Goal: Participate in discussion: Engage in conversation with other users on a specific topic

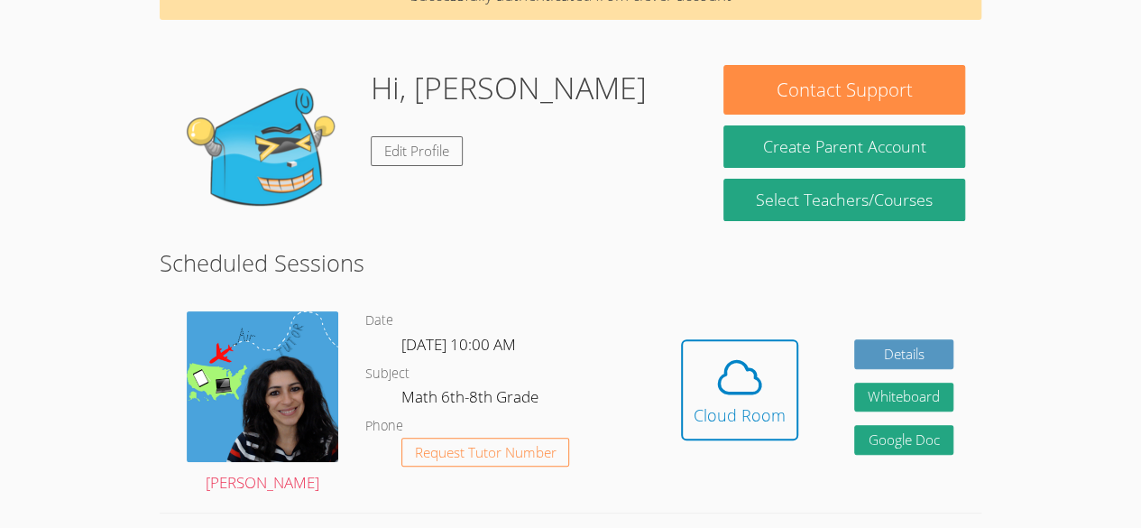
scroll to position [99, 0]
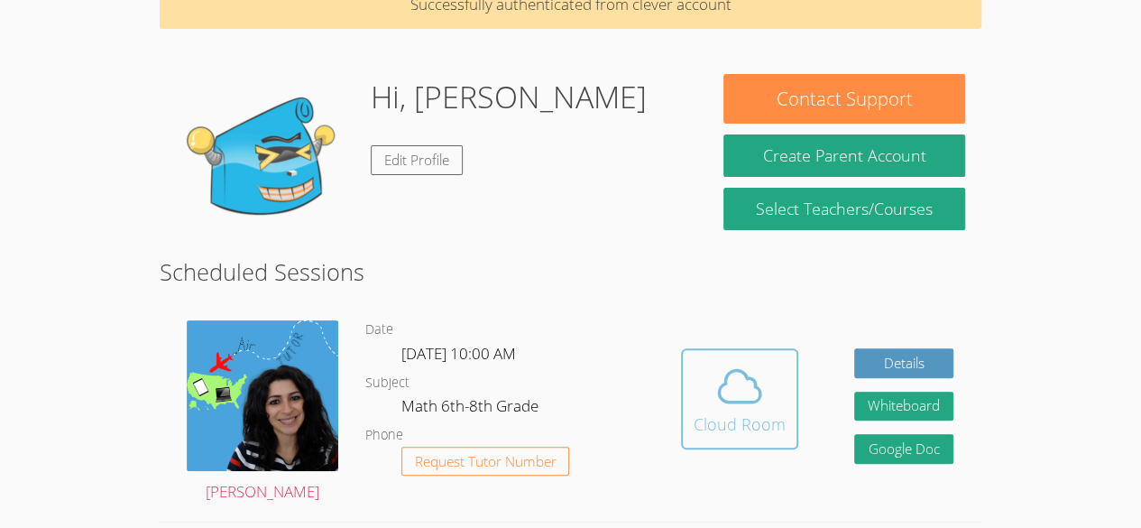
click at [728, 389] on icon at bounding box center [740, 386] width 51 height 51
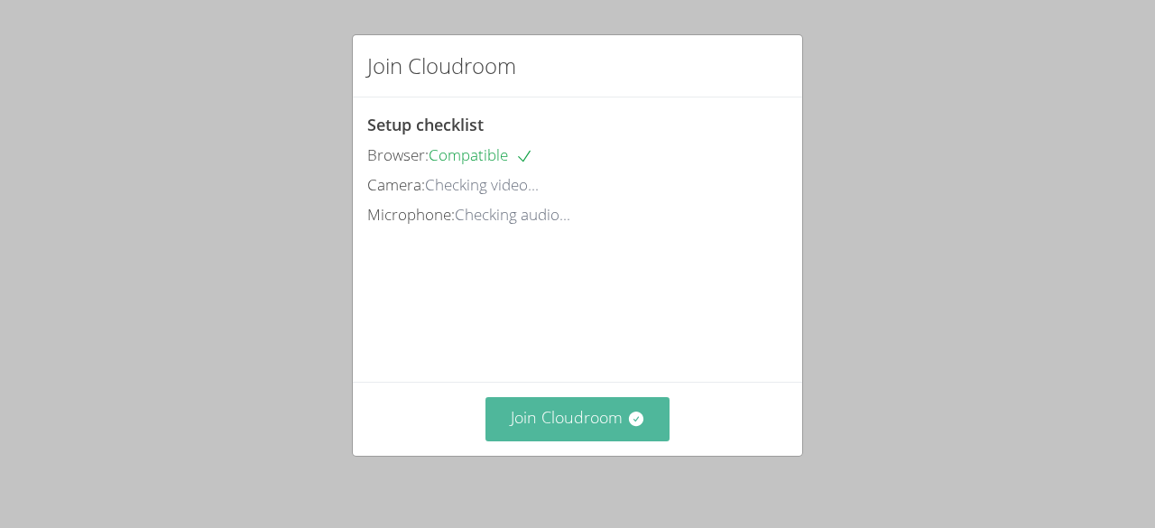
click at [553, 417] on button "Join Cloudroom" at bounding box center [577, 419] width 185 height 44
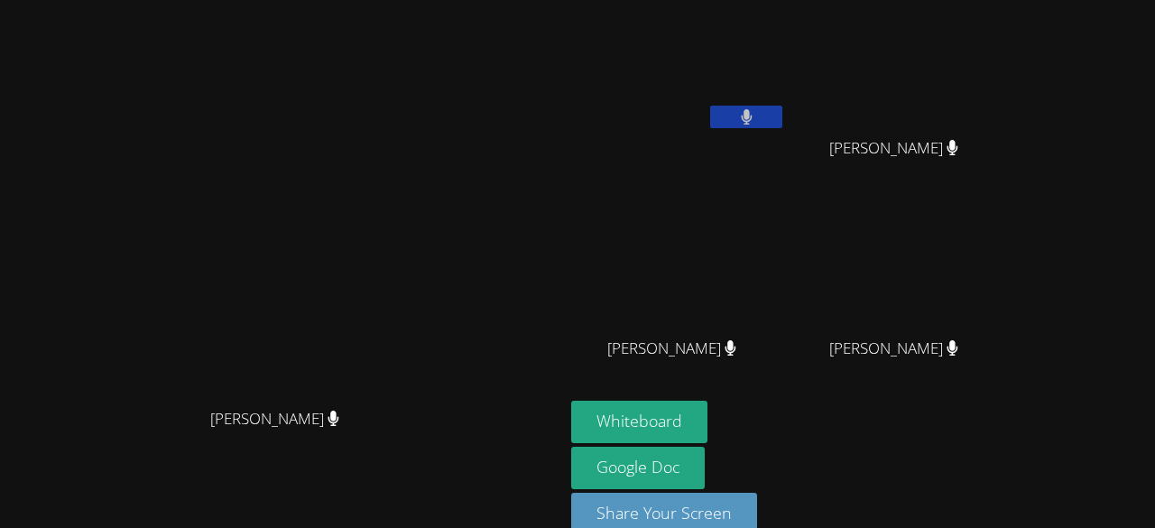
scroll to position [30, 0]
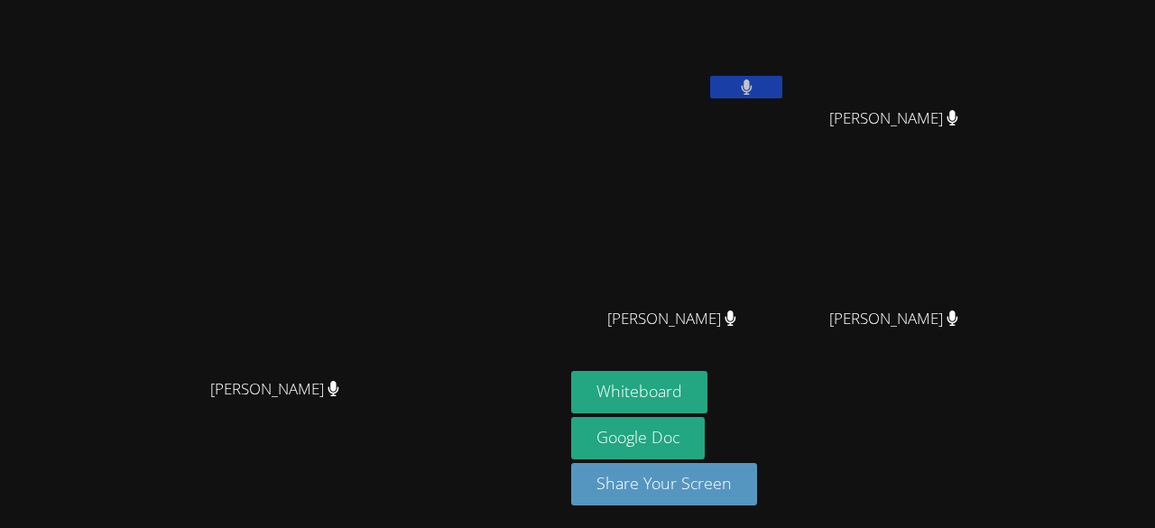
drag, startPoint x: 401, startPoint y: 453, endPoint x: 1001, endPoint y: 374, distance: 606.0
click at [1001, 374] on div "[PERSON_NAME] Habou-[PERSON_NAME] [PERSON_NAME] [PERSON_NAME] [PERSON_NAME] [PE…" at bounding box center [577, 234] width 1155 height 528
click at [516, 441] on div "[PERSON_NAME]" at bounding box center [281, 405] width 549 height 72
click at [707, 395] on button "Whiteboard" at bounding box center [639, 392] width 136 height 42
click at [782, 78] on button at bounding box center [746, 87] width 72 height 23
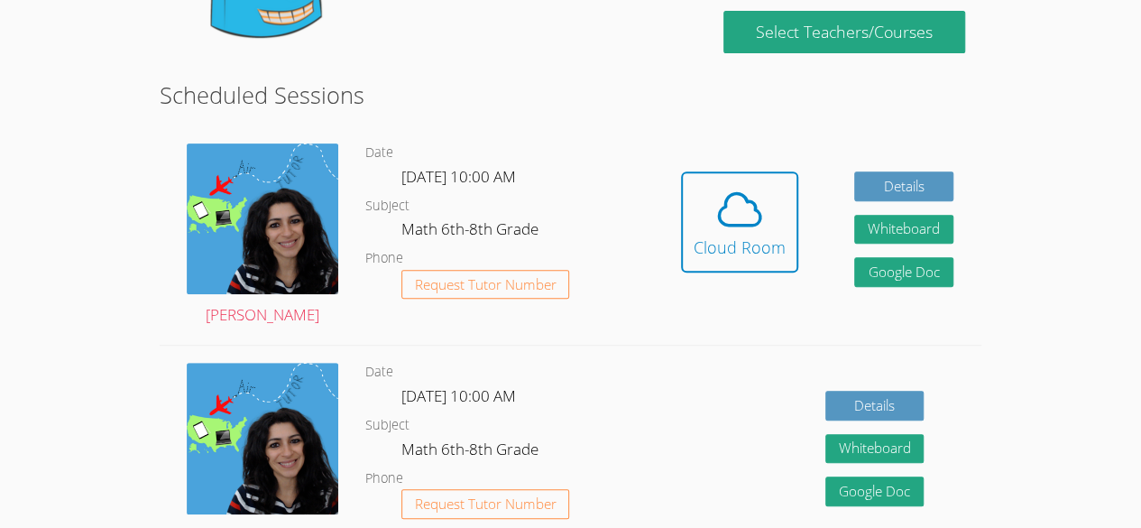
scroll to position [274, 0]
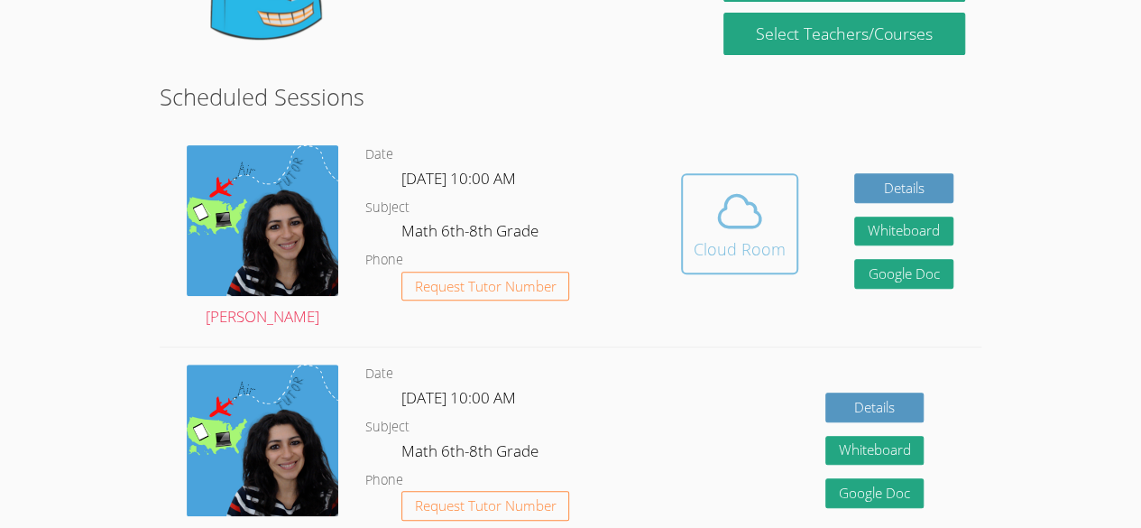
click at [767, 236] on div "Cloud Room" at bounding box center [740, 248] width 92 height 25
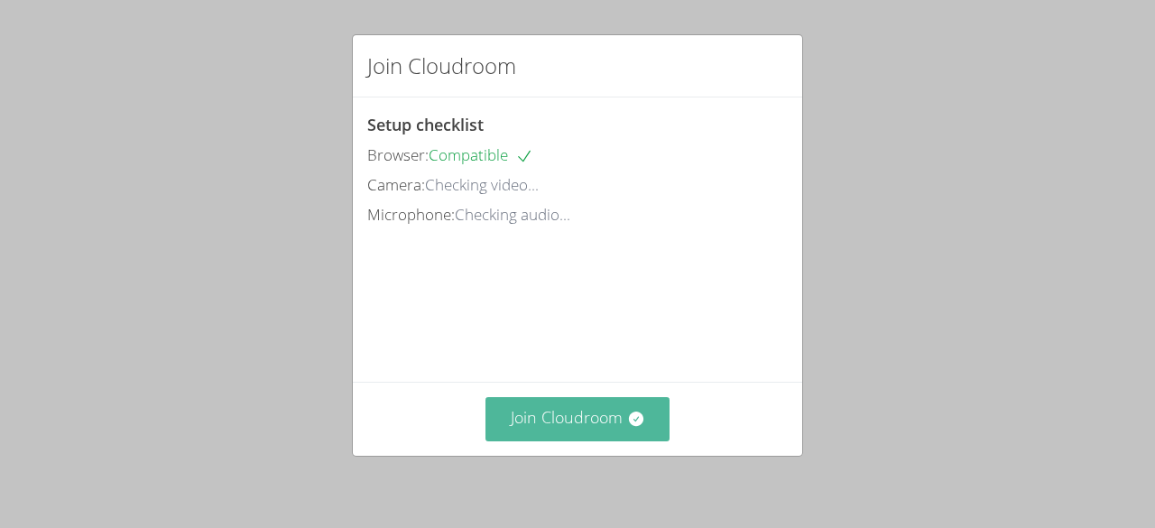
click at [610, 431] on button "Join Cloudroom" at bounding box center [577, 419] width 185 height 44
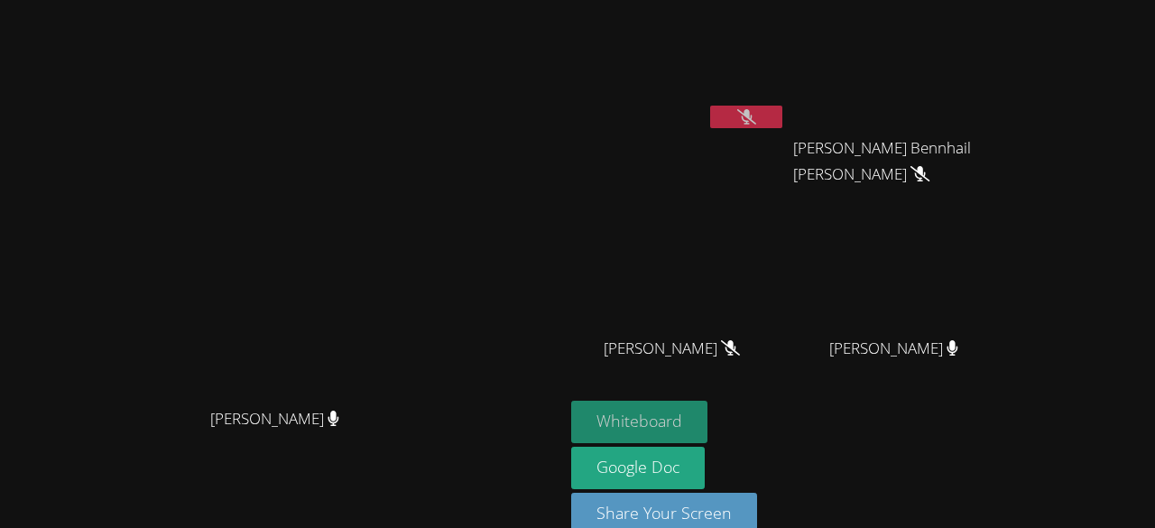
click at [707, 417] on button "Whiteboard" at bounding box center [639, 422] width 136 height 42
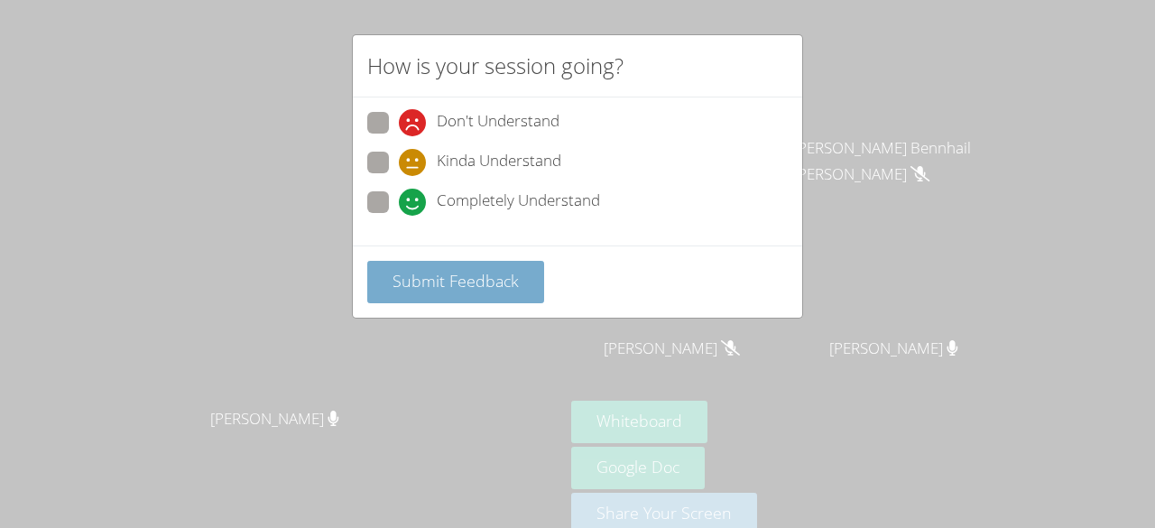
click at [506, 285] on span "Submit Feedback" at bounding box center [455, 281] width 126 height 22
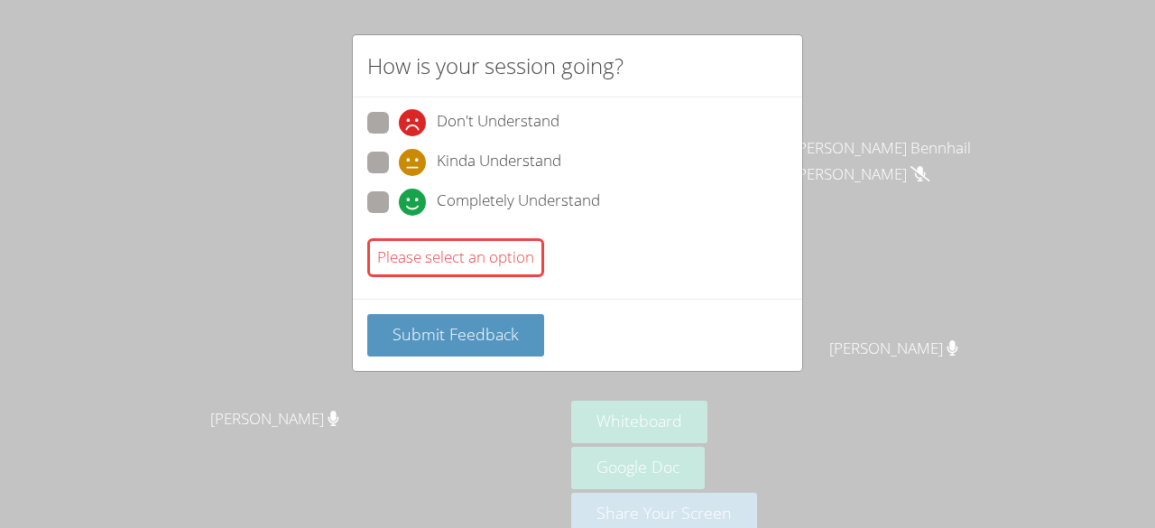
click at [404, 206] on icon at bounding box center [412, 202] width 27 height 27
click at [404, 206] on input "Completely Understand" at bounding box center [406, 198] width 15 height 15
radio input "true"
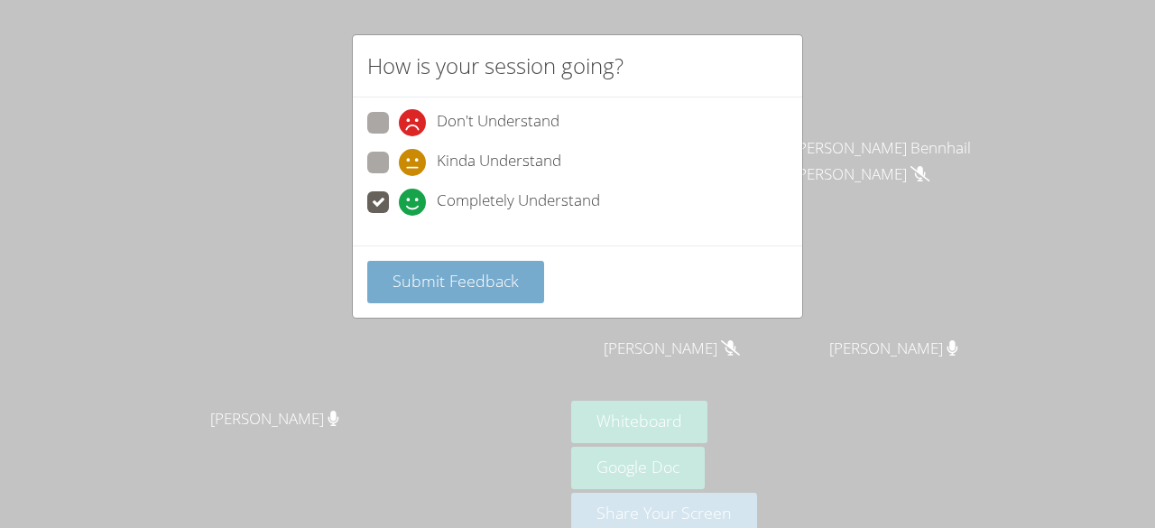
click at [481, 282] on span "Submit Feedback" at bounding box center [455, 281] width 126 height 22
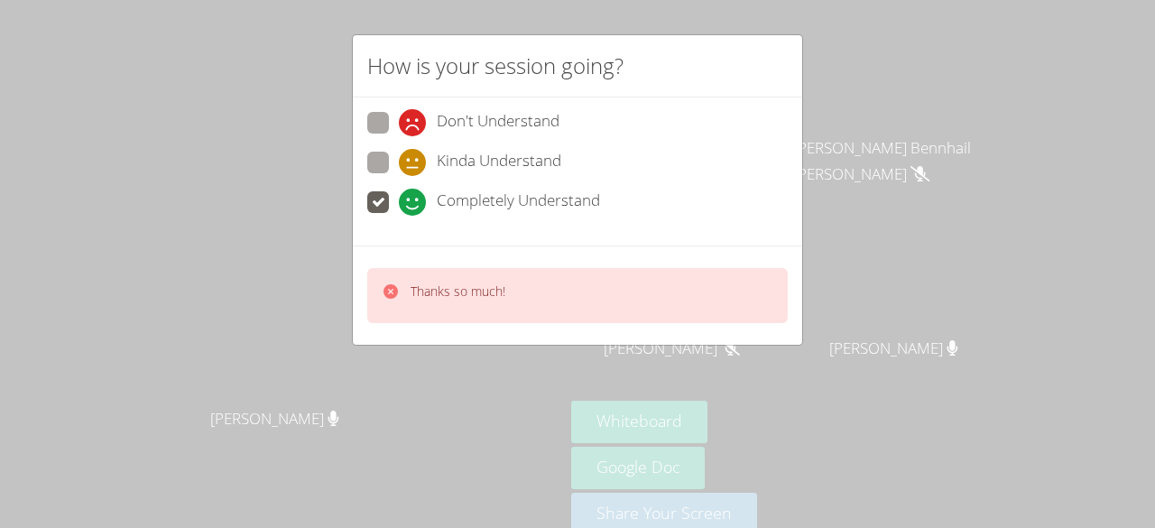
click at [520, 171] on span "Kinda Understand" at bounding box center [499, 162] width 125 height 27
click at [414, 167] on input "Kinda Understand" at bounding box center [406, 159] width 15 height 15
radio input "true"
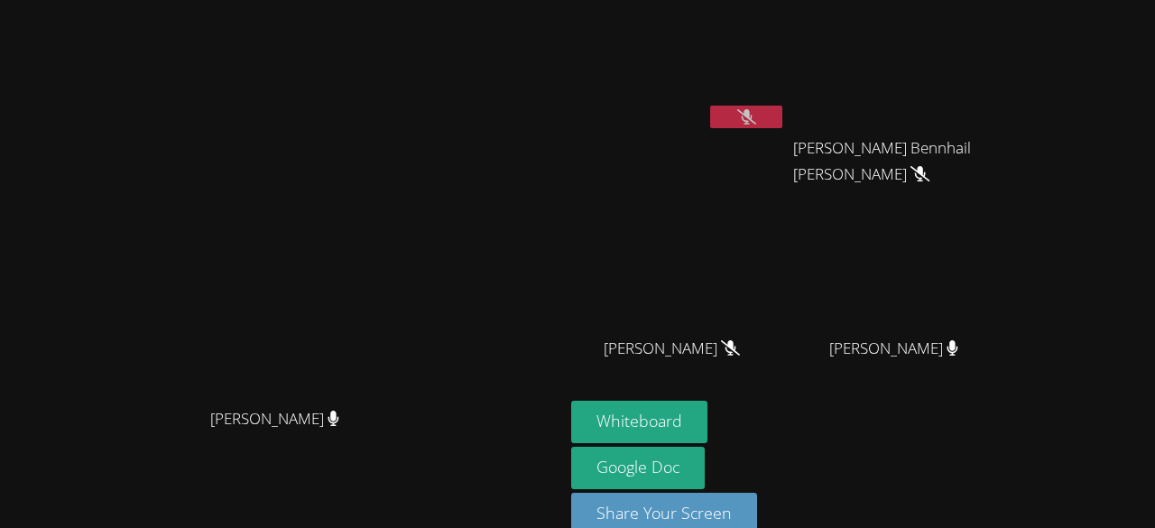
click at [782, 126] on button at bounding box center [746, 117] width 72 height 23
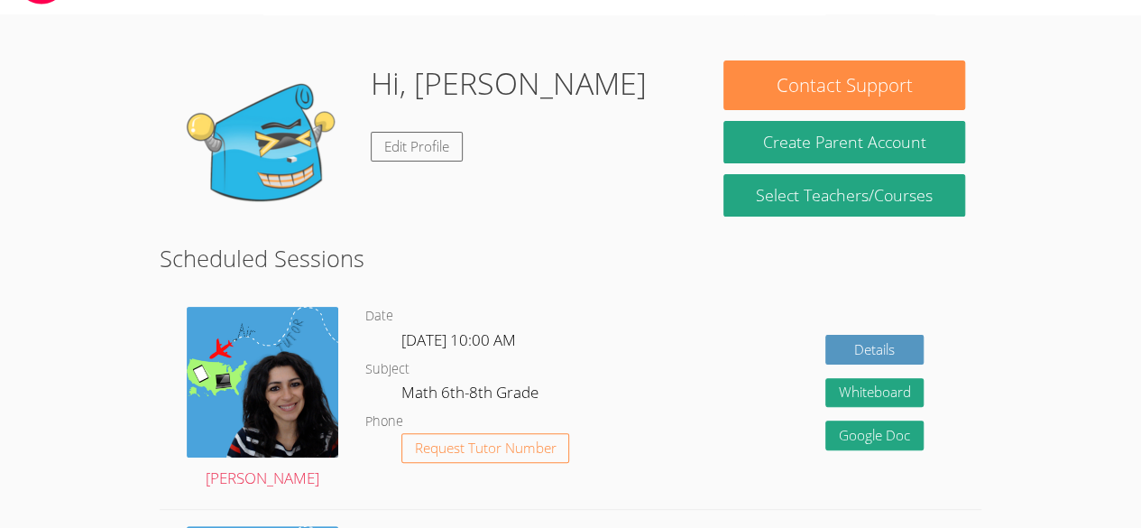
scroll to position [51, 0]
